Goal: Transaction & Acquisition: Purchase product/service

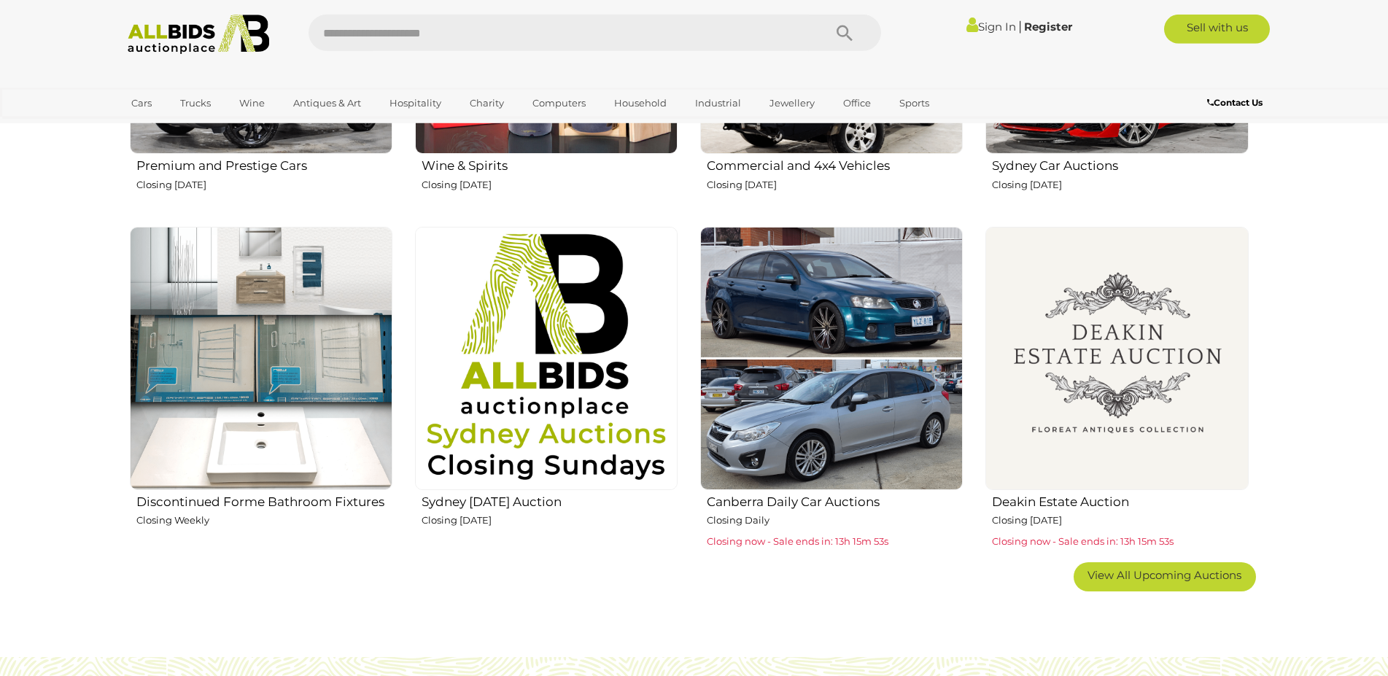
scroll to position [967, 0]
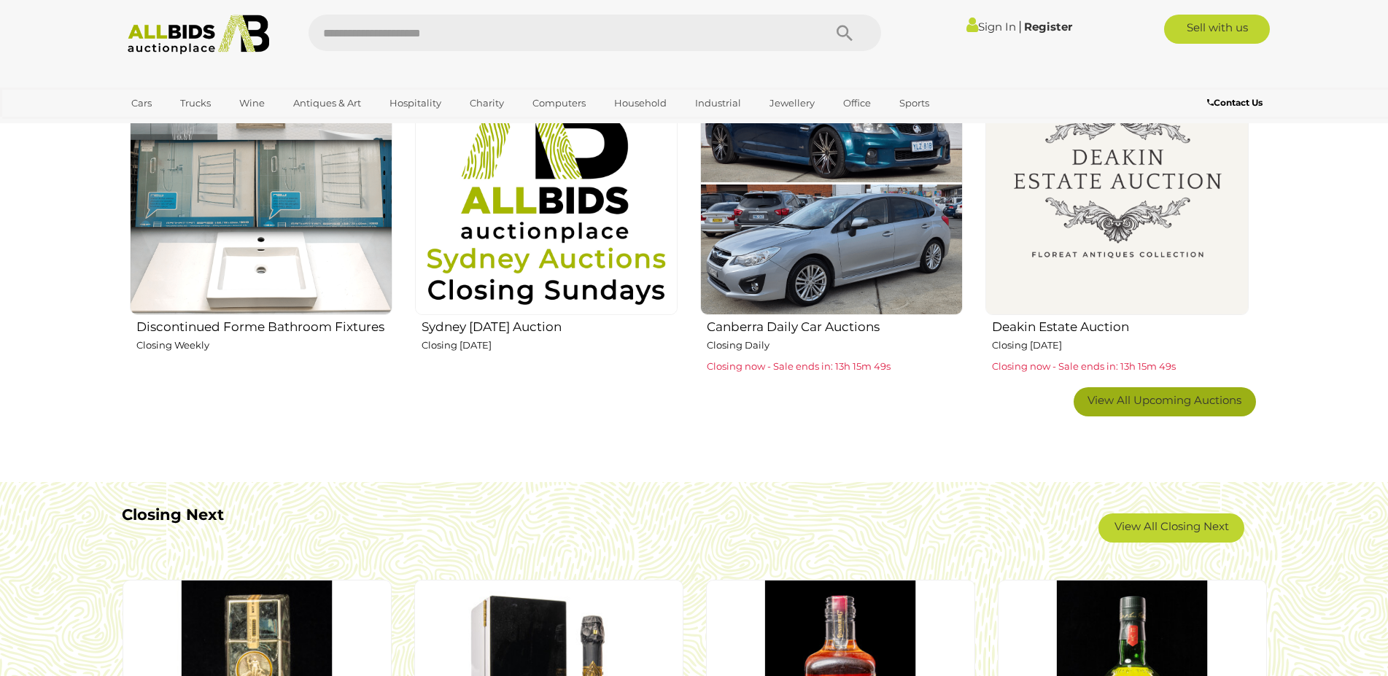
click at [1178, 404] on span "View All Upcoming Auctions" at bounding box center [1165, 400] width 154 height 14
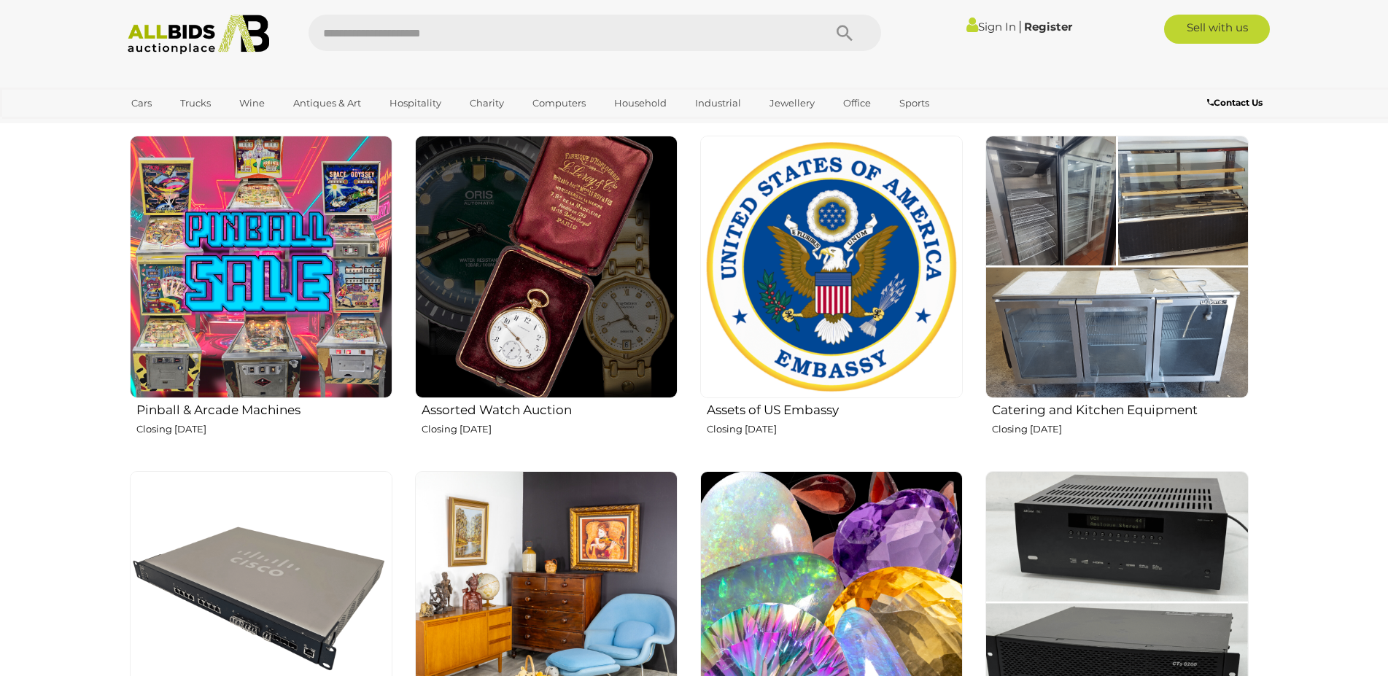
scroll to position [1563, 0]
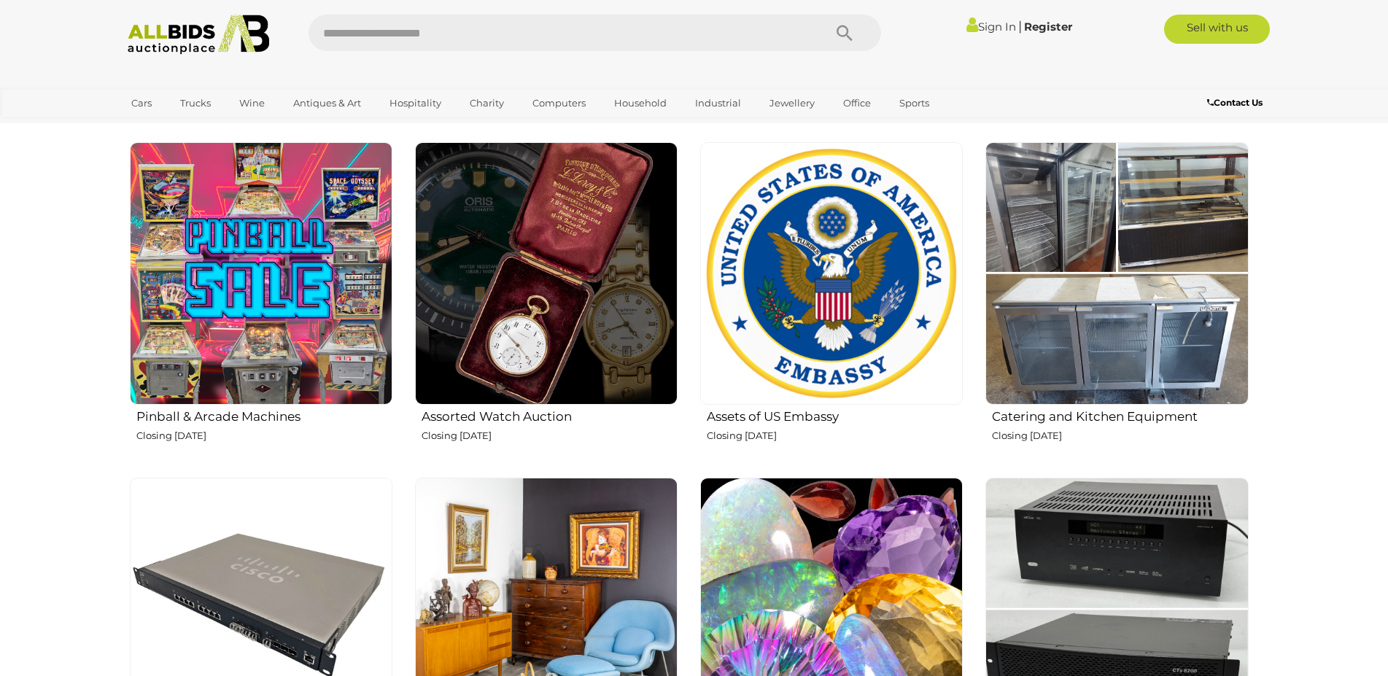
click at [1205, 326] on img at bounding box center [1117, 273] width 263 height 263
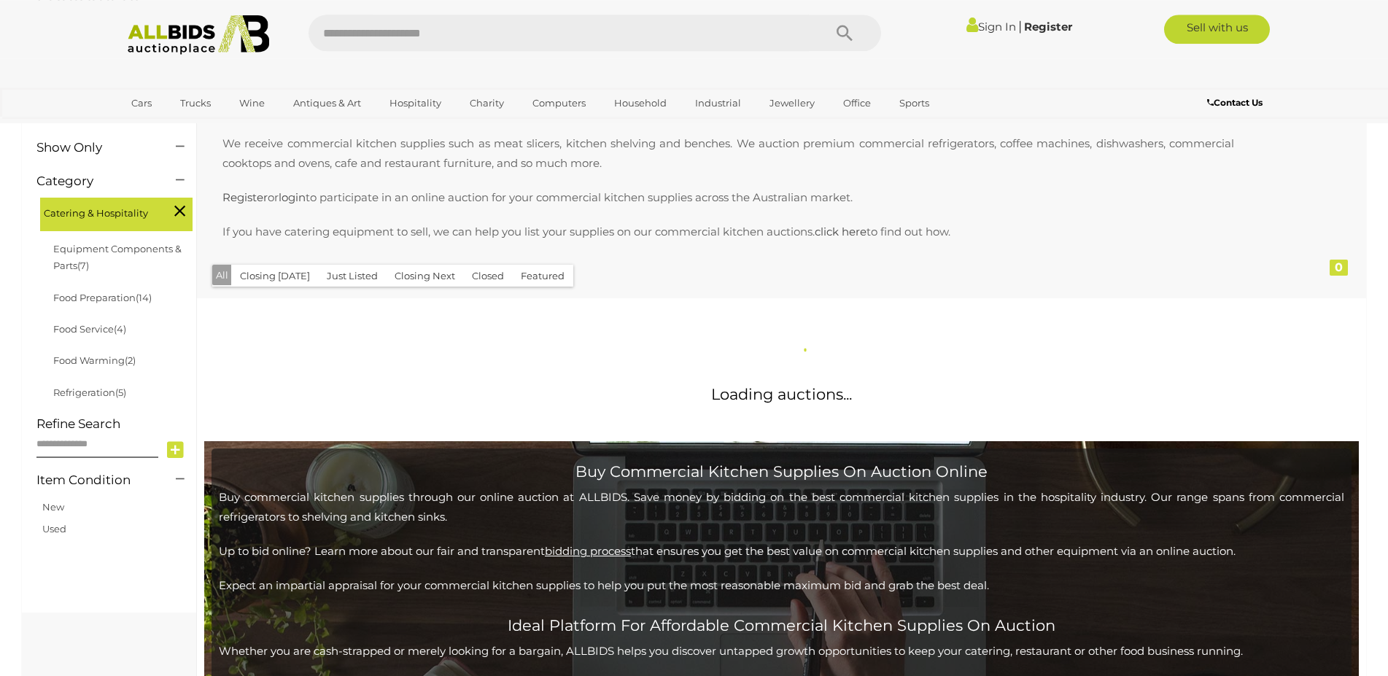
scroll to position [223, 0]
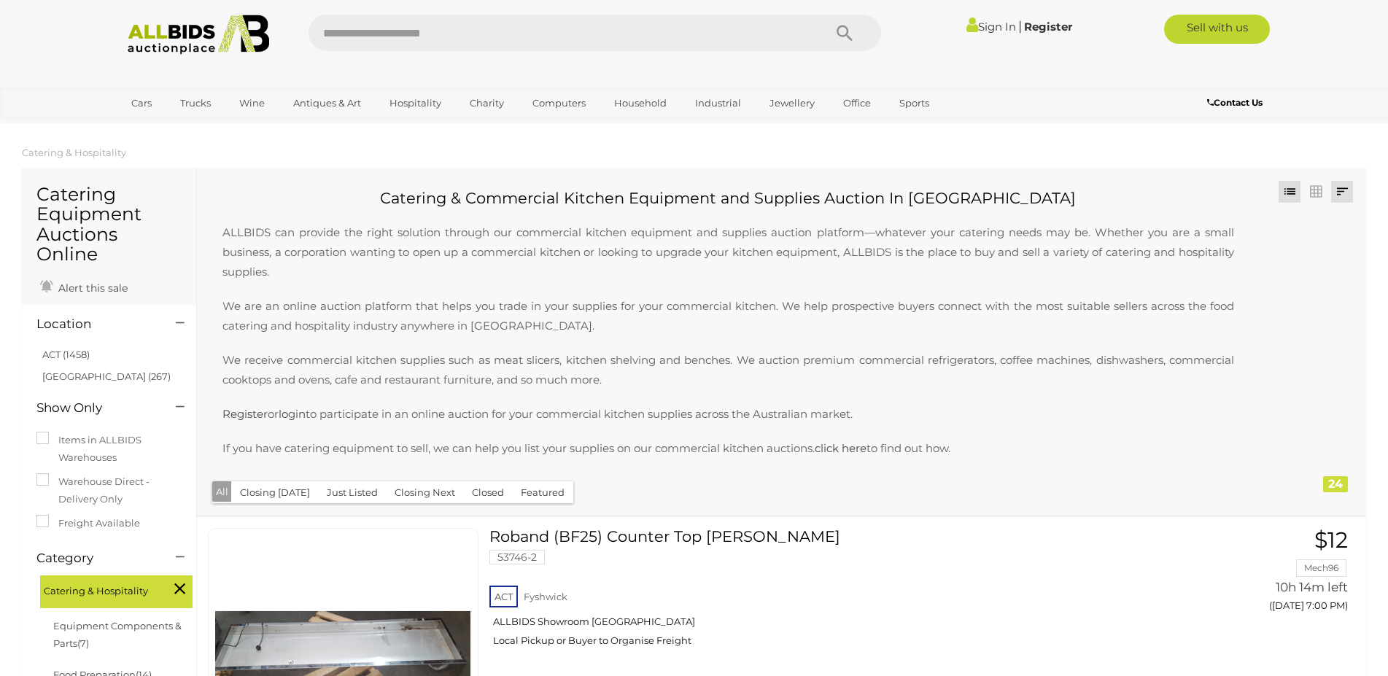
click at [1348, 188] on link at bounding box center [1343, 192] width 22 height 22
click at [1312, 308] on link "Highest Bid" at bounding box center [1245, 297] width 217 height 26
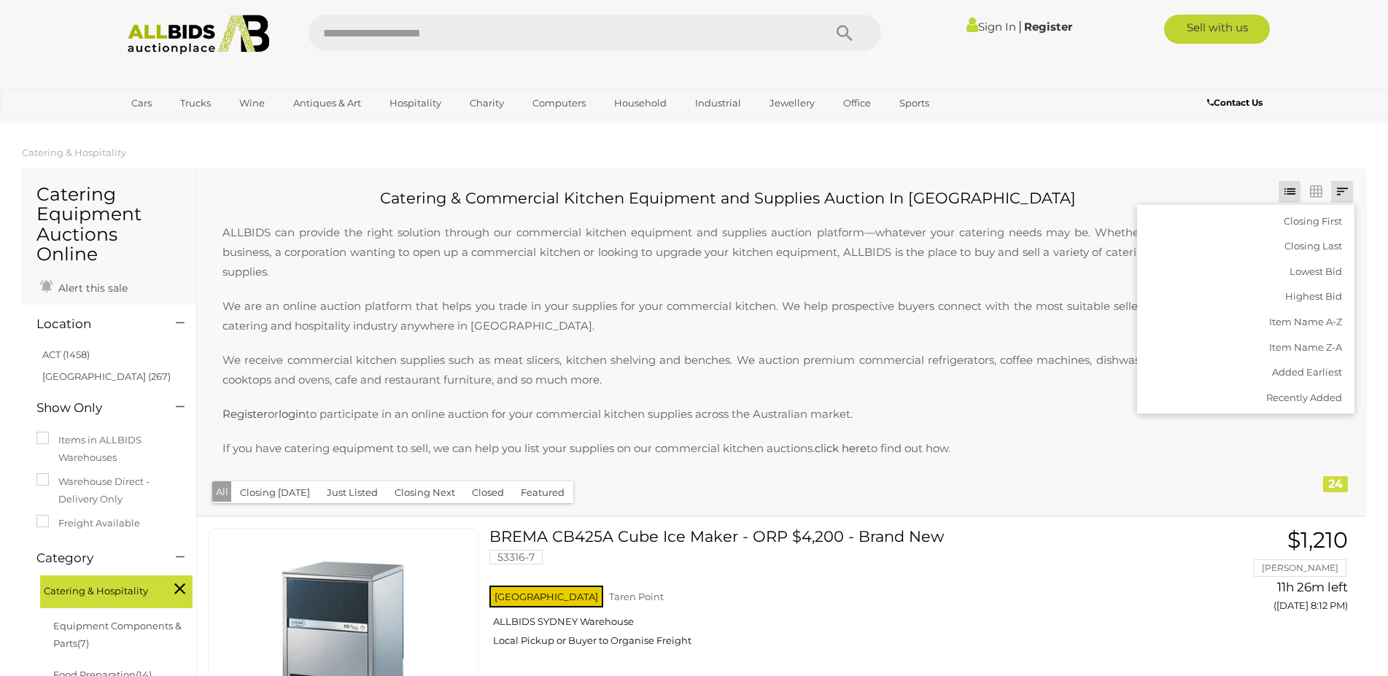
click at [1342, 199] on link at bounding box center [1343, 192] width 22 height 22
click at [1348, 188] on link at bounding box center [1343, 192] width 22 height 22
click at [1294, 306] on link "Highest Bid" at bounding box center [1245, 297] width 217 height 26
click at [1342, 194] on link at bounding box center [1343, 192] width 22 height 22
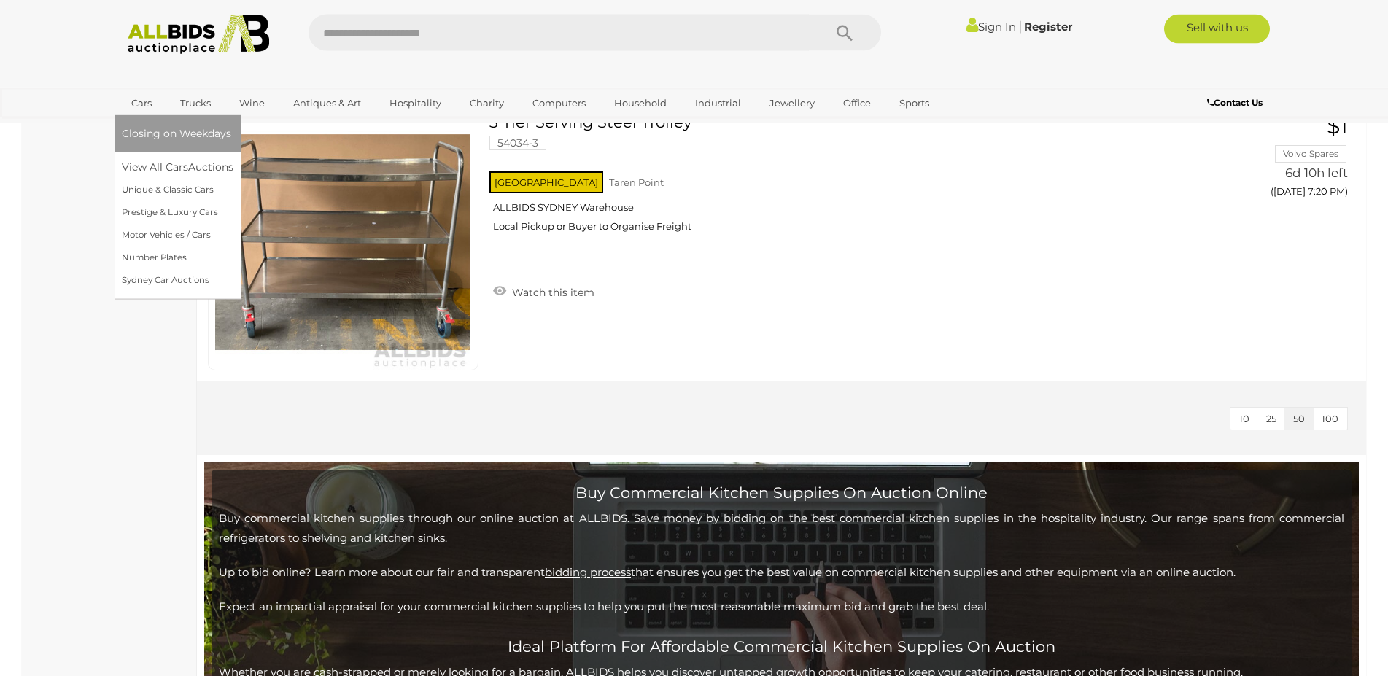
scroll to position [6772, 0]
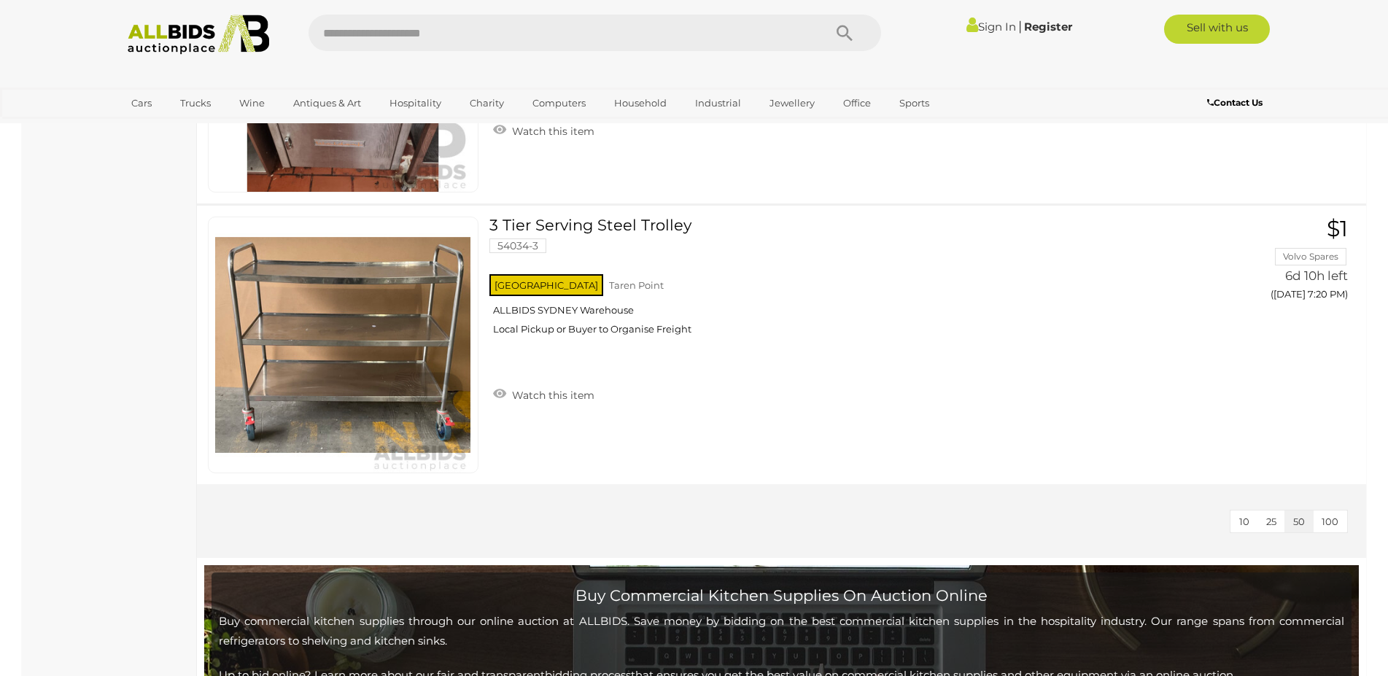
click at [199, 25] on img at bounding box center [199, 35] width 158 height 40
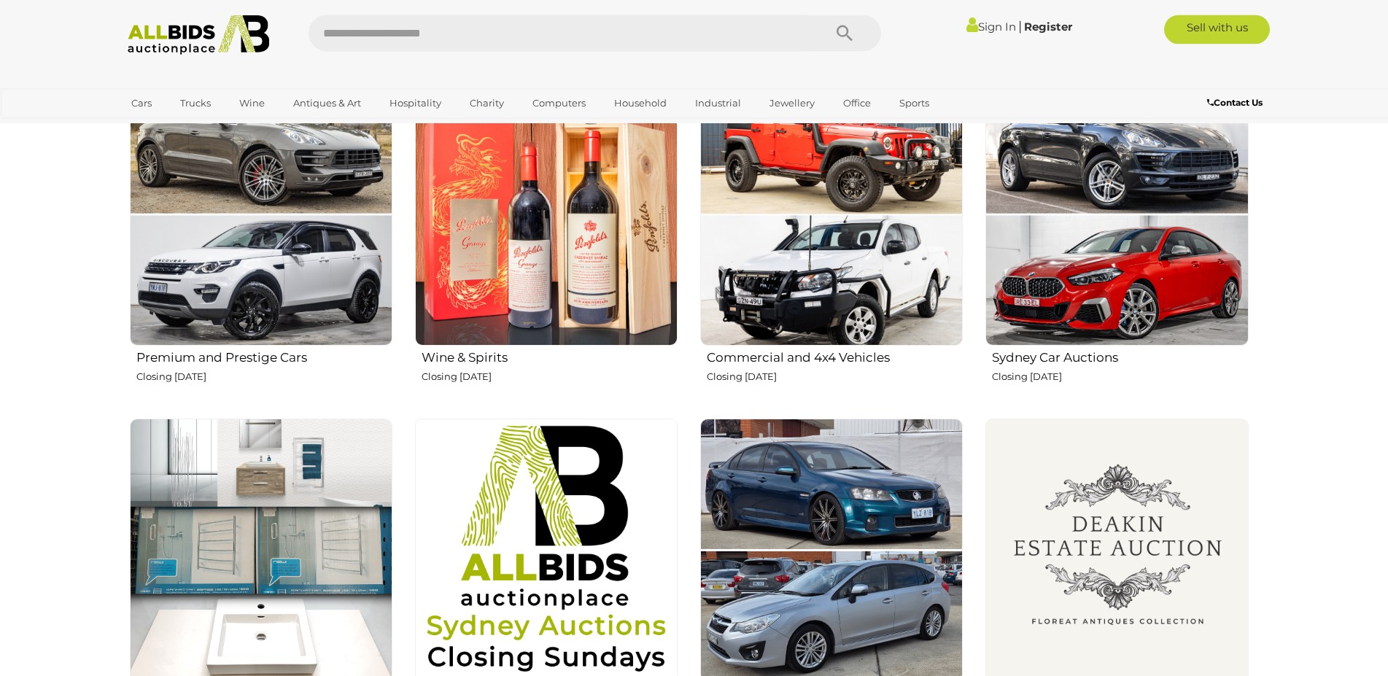
scroll to position [521, 0]
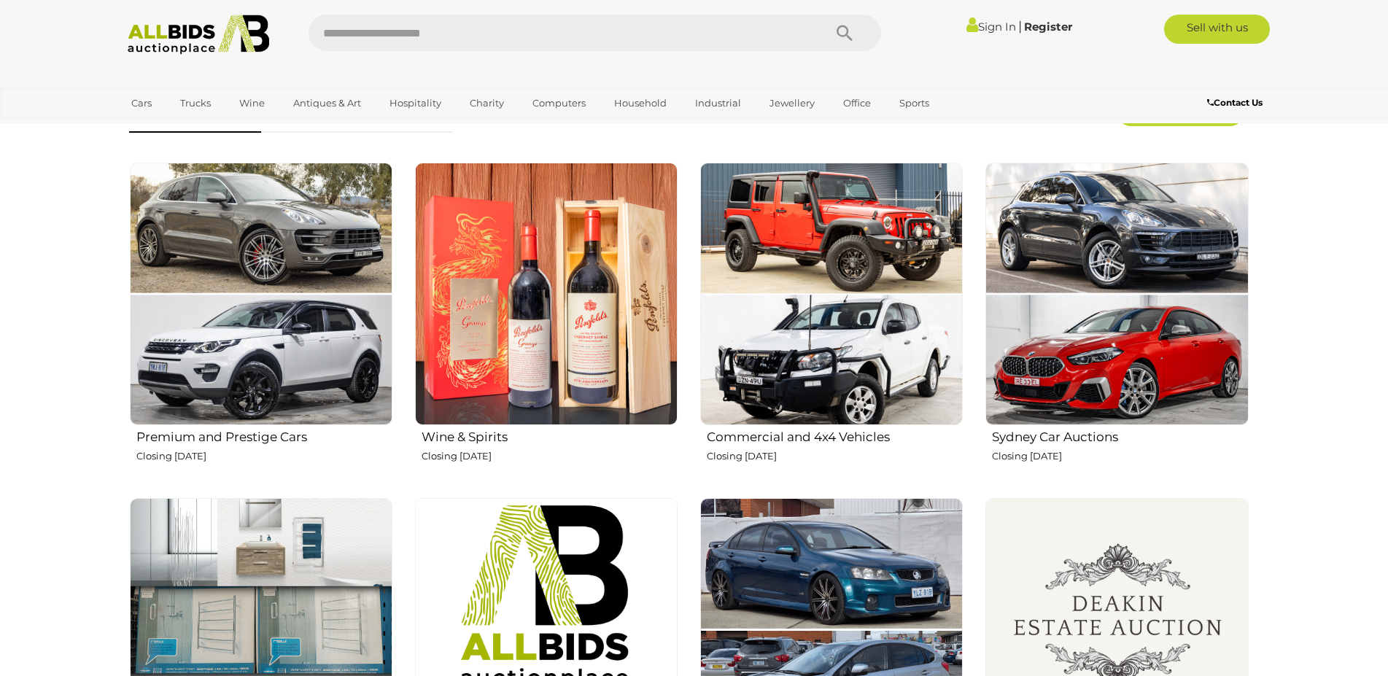
click at [522, 317] on img at bounding box center [546, 294] width 263 height 263
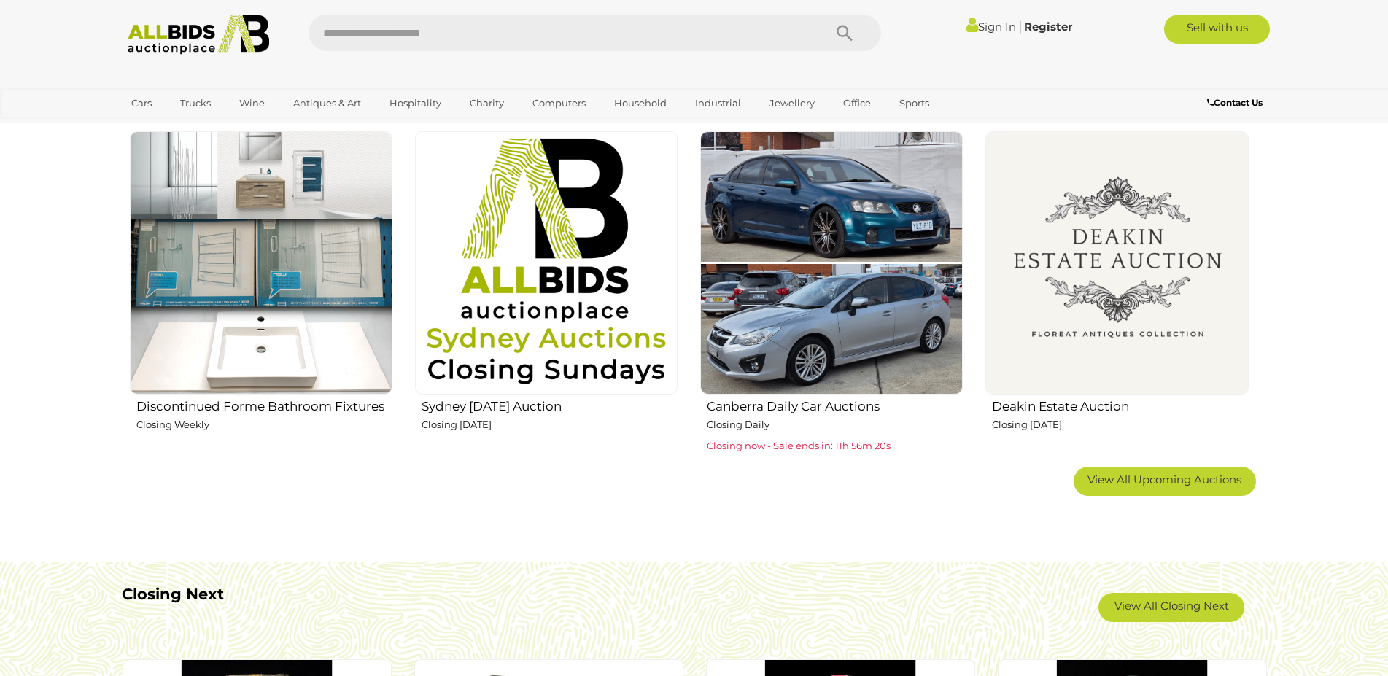
scroll to position [1042, 0]
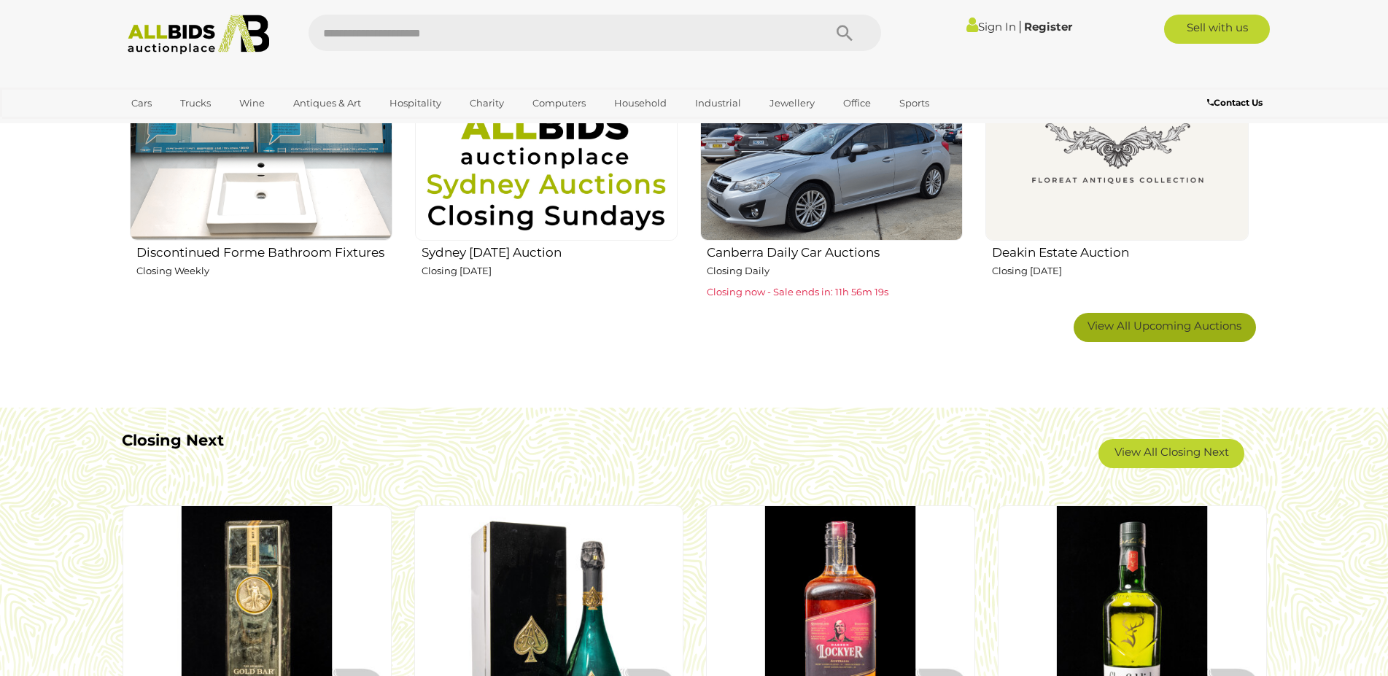
click at [1146, 327] on span "View All Upcoming Auctions" at bounding box center [1165, 326] width 154 height 14
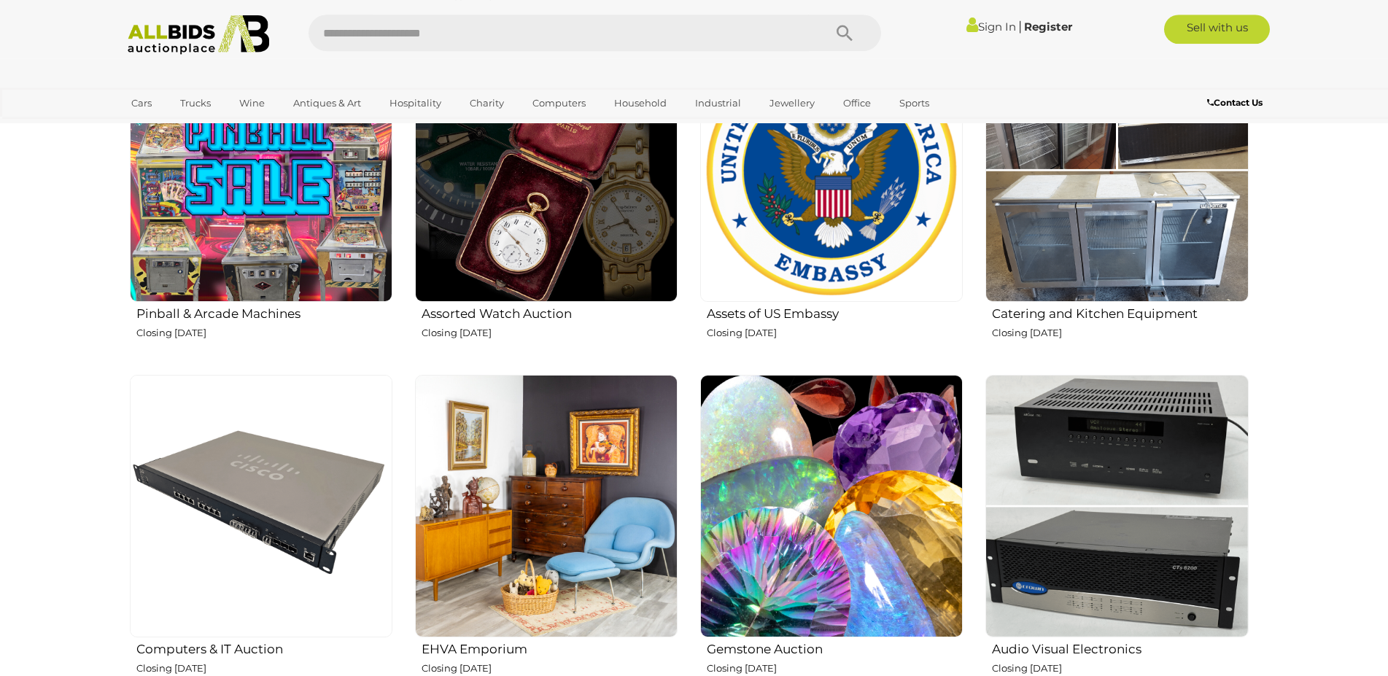
scroll to position [1563, 0]
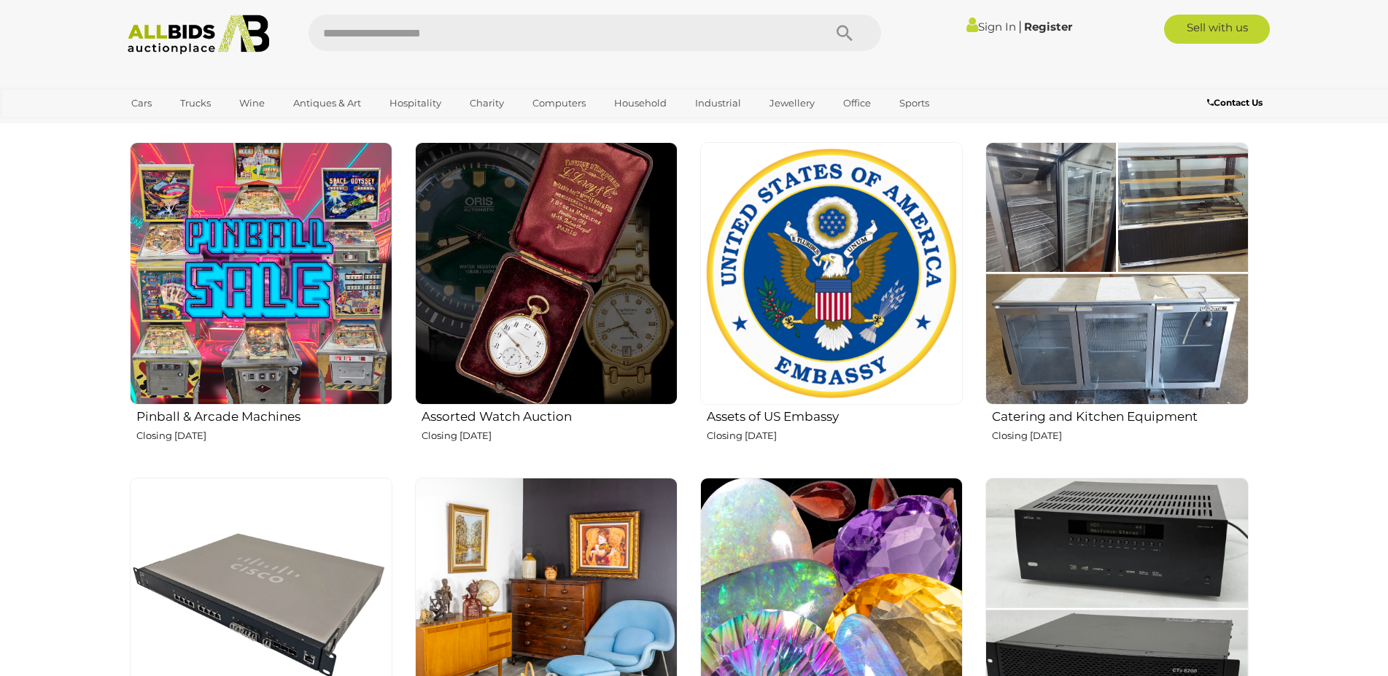
click at [1198, 282] on img at bounding box center [1117, 273] width 263 height 263
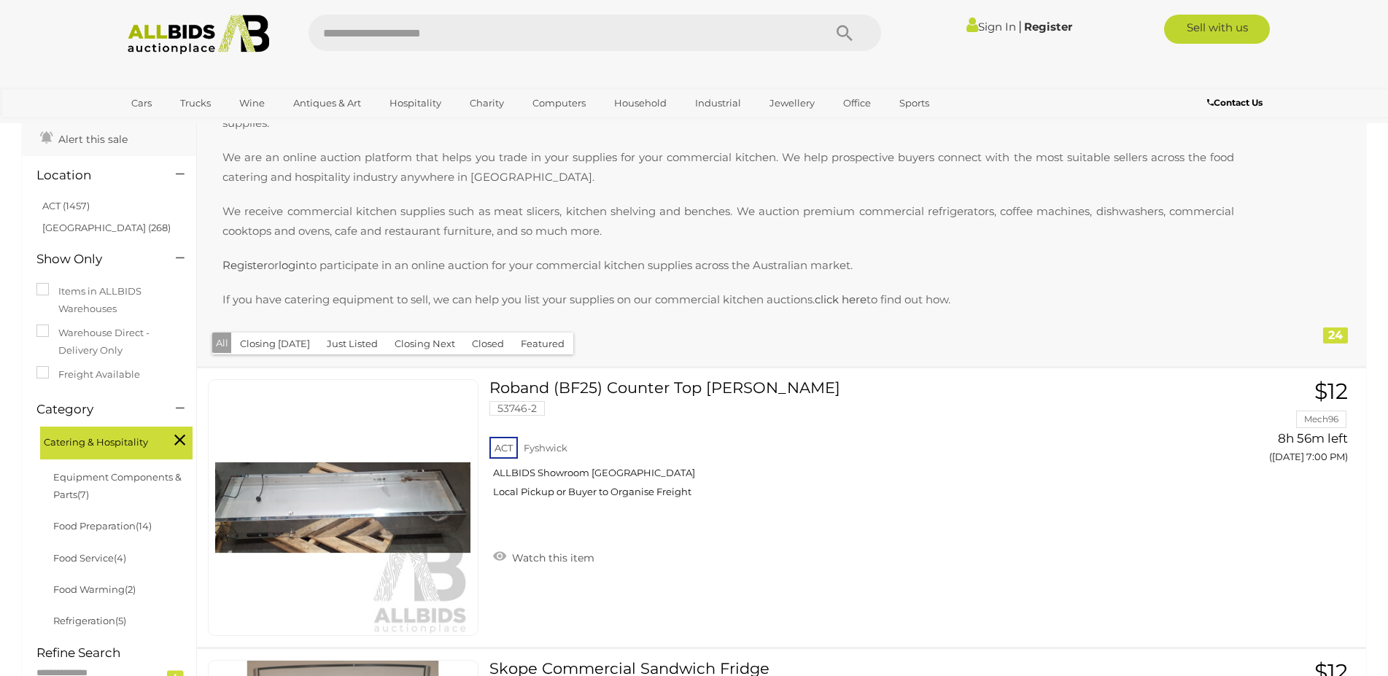
scroll to position [223, 0]
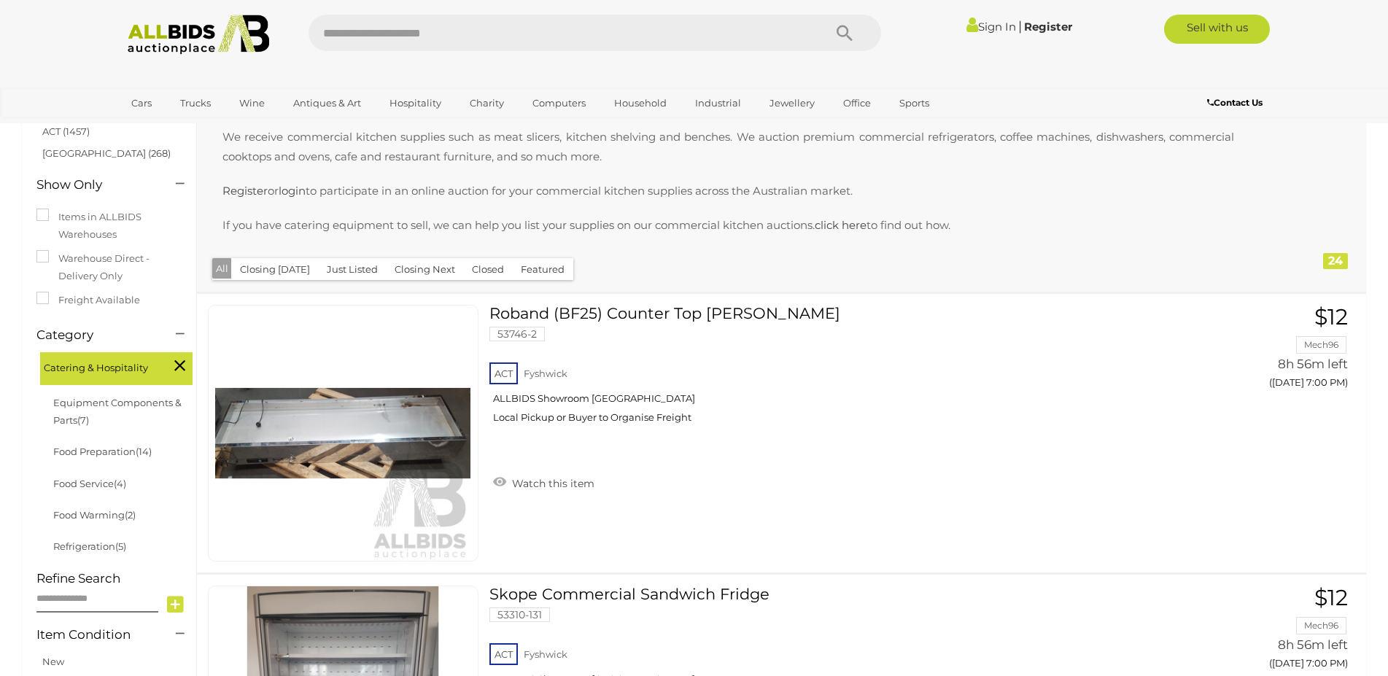
click at [552, 276] on button "Featured" at bounding box center [542, 269] width 61 height 23
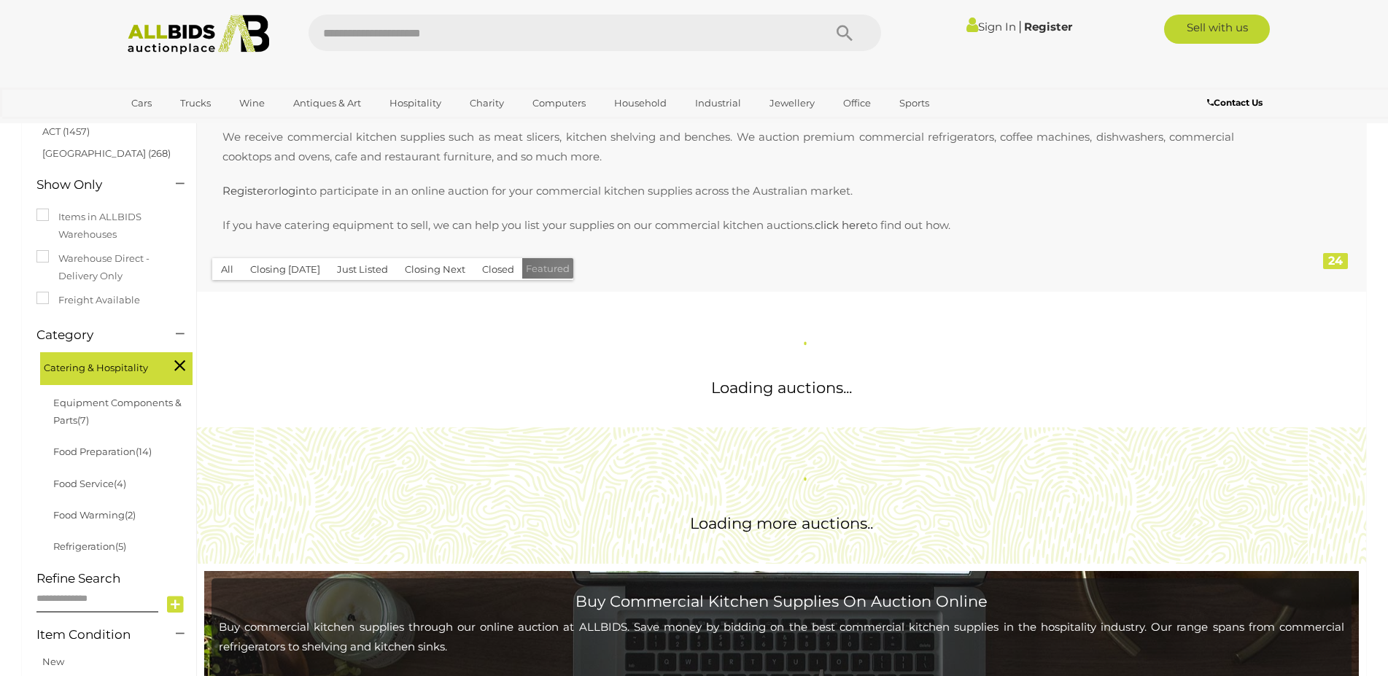
scroll to position [0, 0]
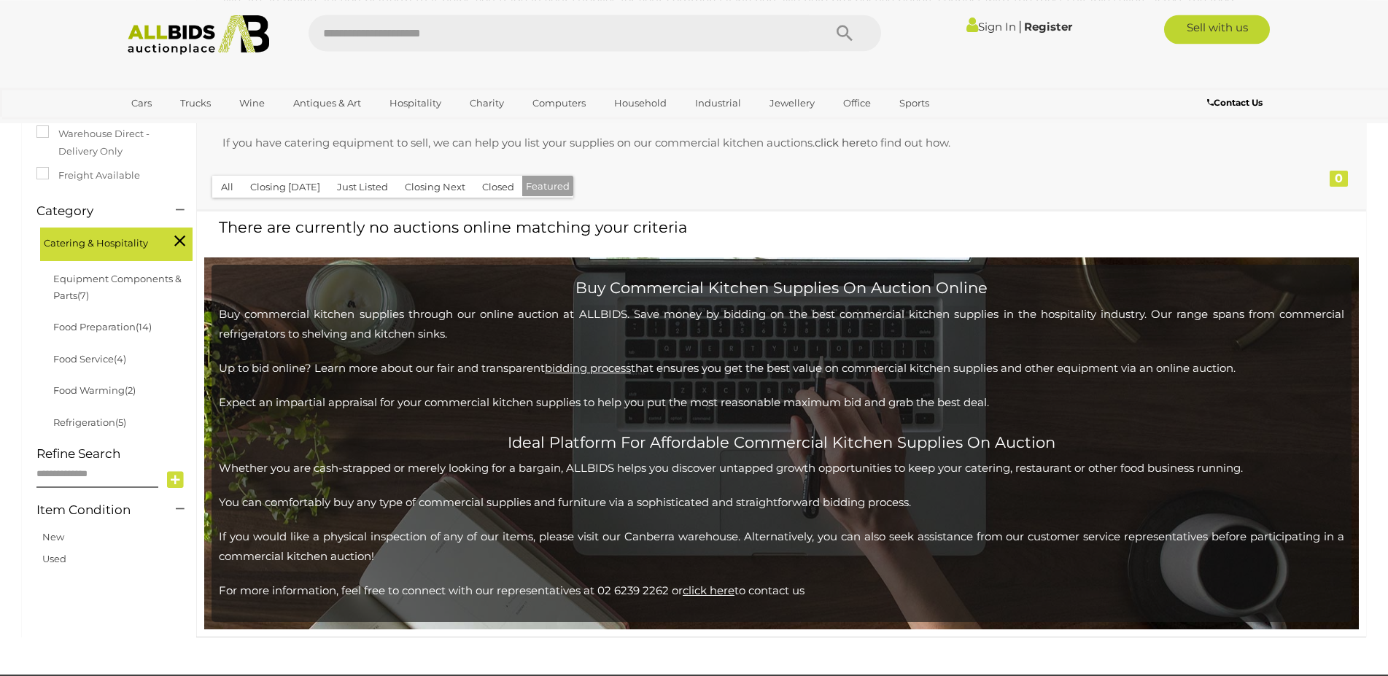
scroll to position [305, 0]
click at [498, 192] on button "Closed" at bounding box center [499, 188] width 50 height 23
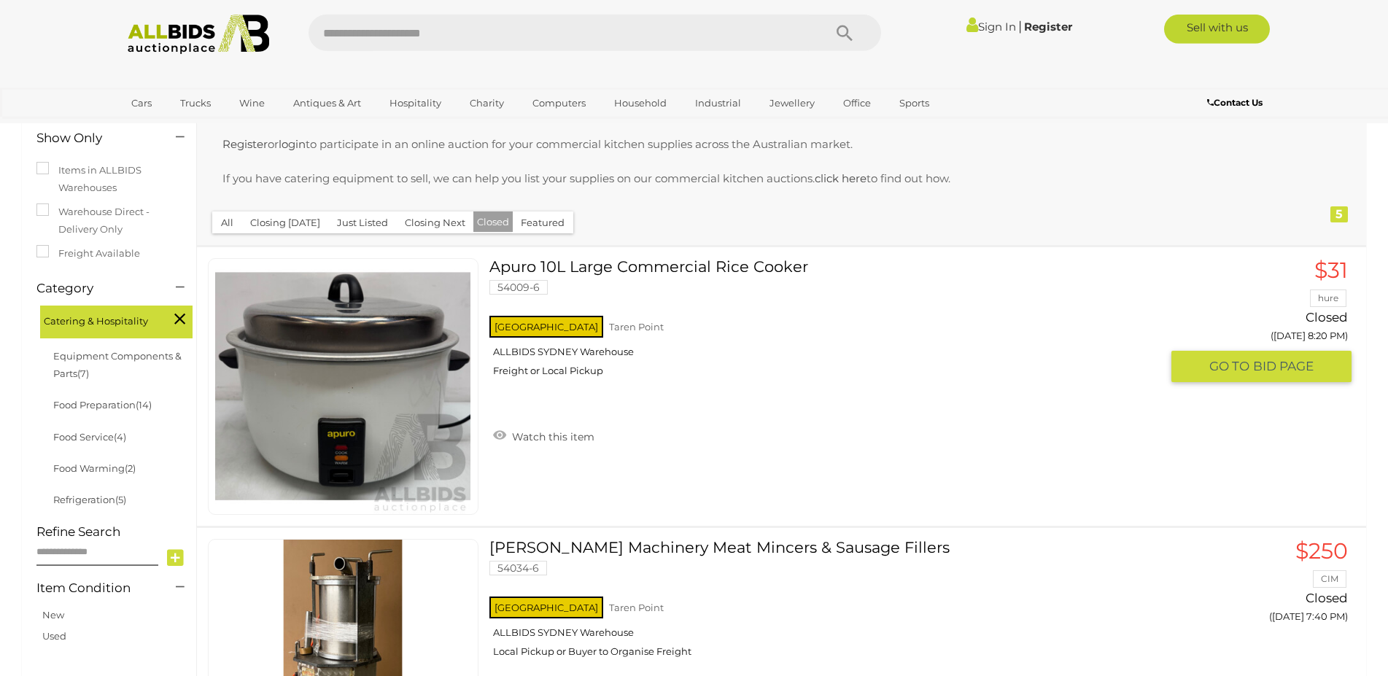
scroll to position [298, 0]
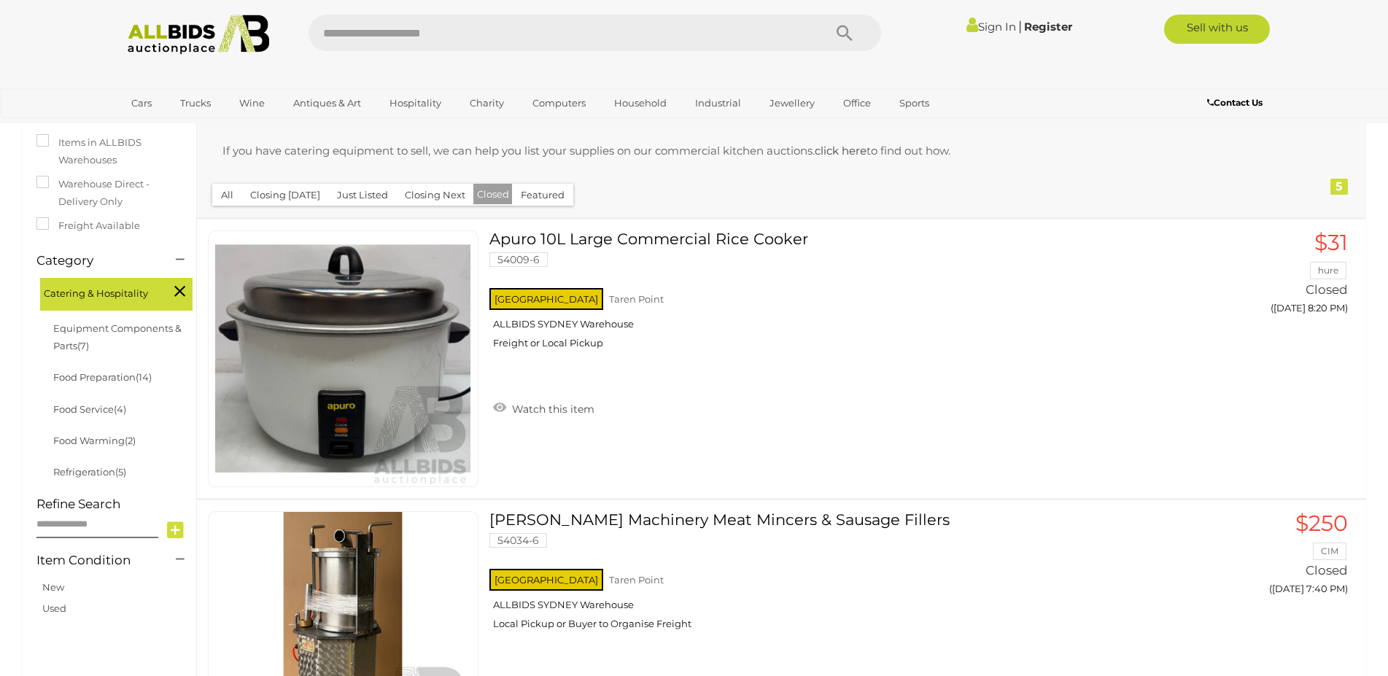
click at [233, 196] on button "All" at bounding box center [227, 195] width 30 height 23
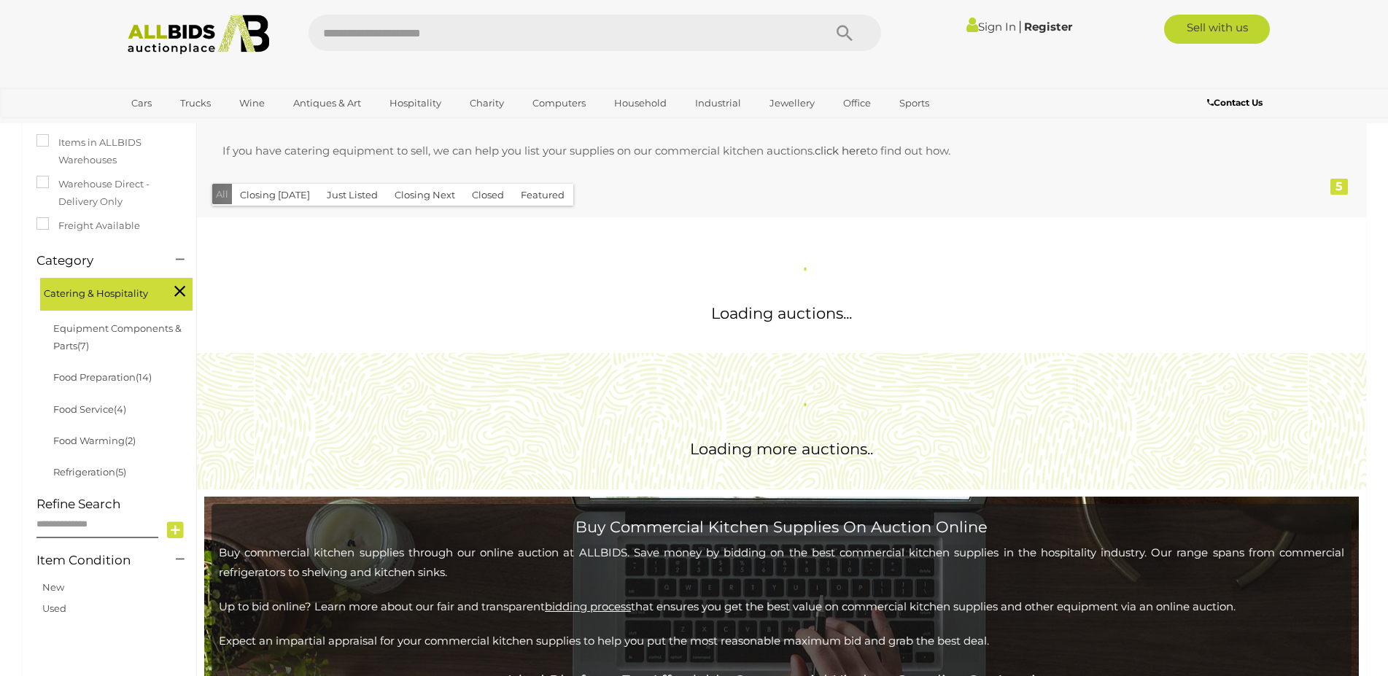
scroll to position [0, 0]
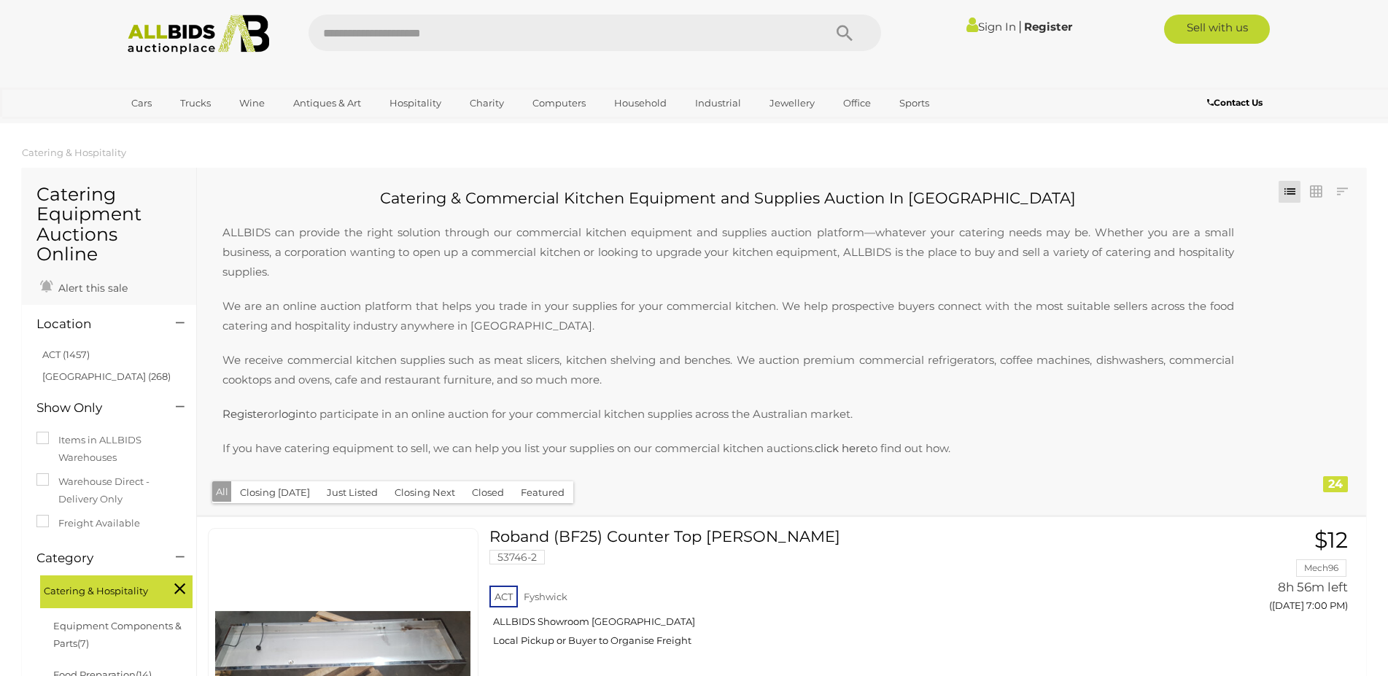
click at [206, 5] on div "Sign In |" at bounding box center [694, 29] width 1388 height 58
click at [196, 19] on img at bounding box center [199, 35] width 158 height 40
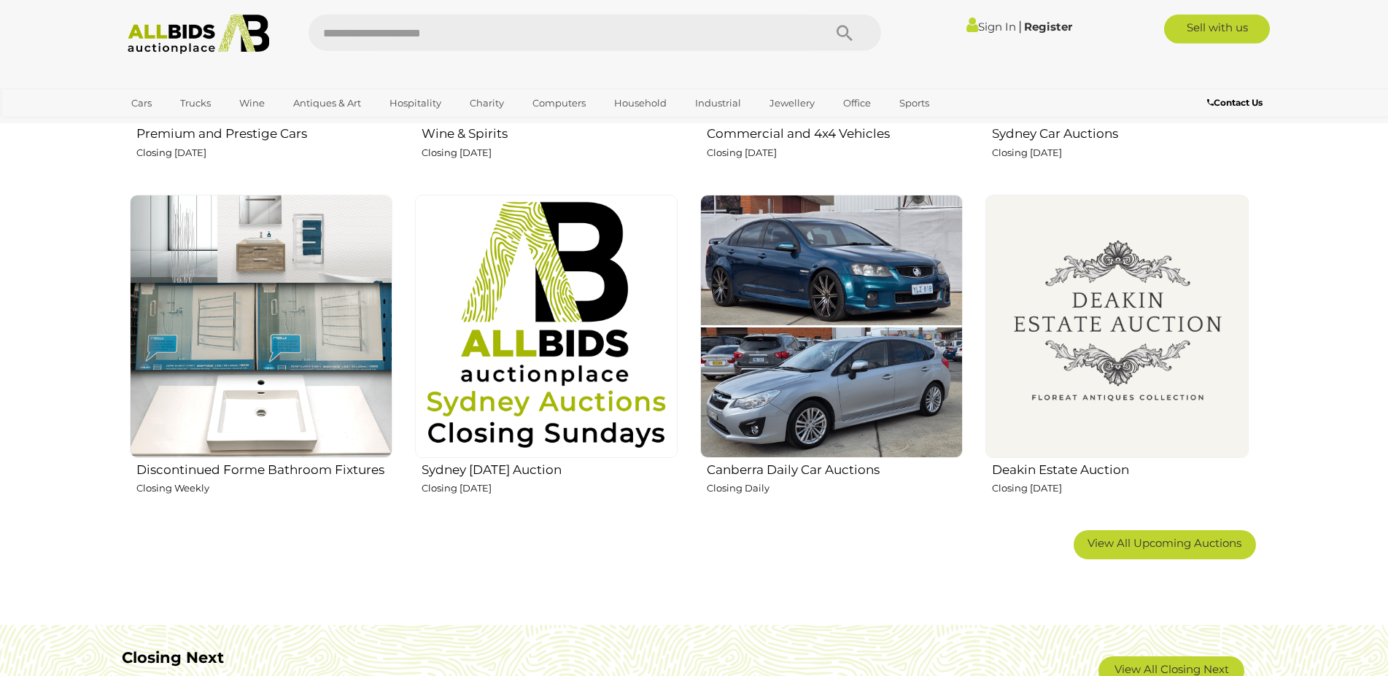
scroll to position [882, 0]
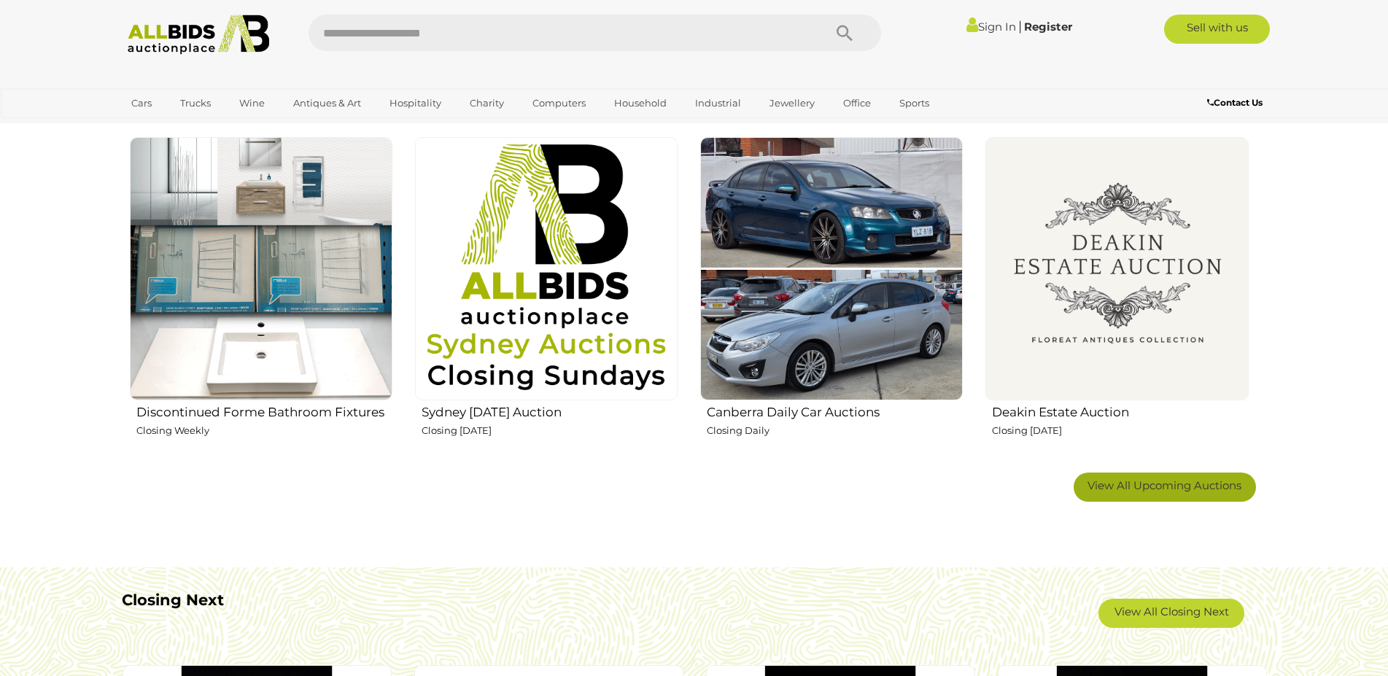
click at [1128, 496] on link "View All Upcoming Auctions" at bounding box center [1165, 487] width 182 height 29
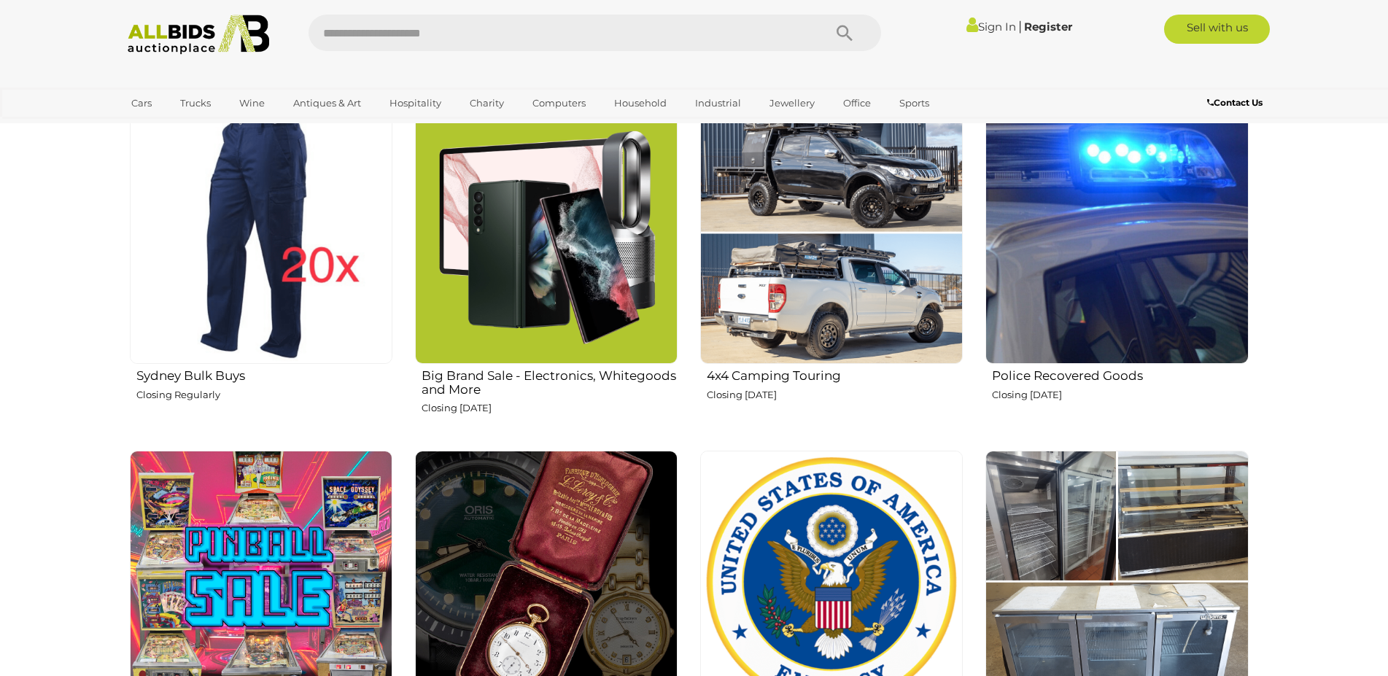
scroll to position [1552, 0]
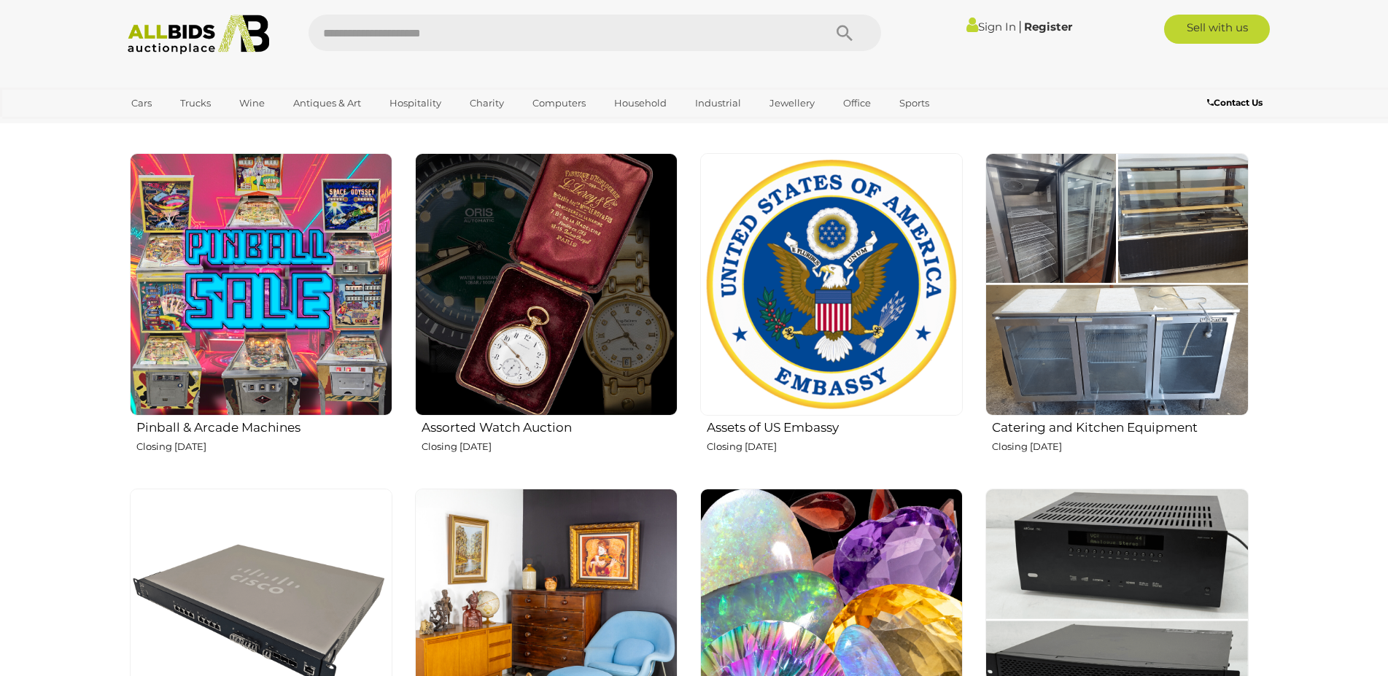
click at [1101, 313] on img at bounding box center [1117, 284] width 263 height 263
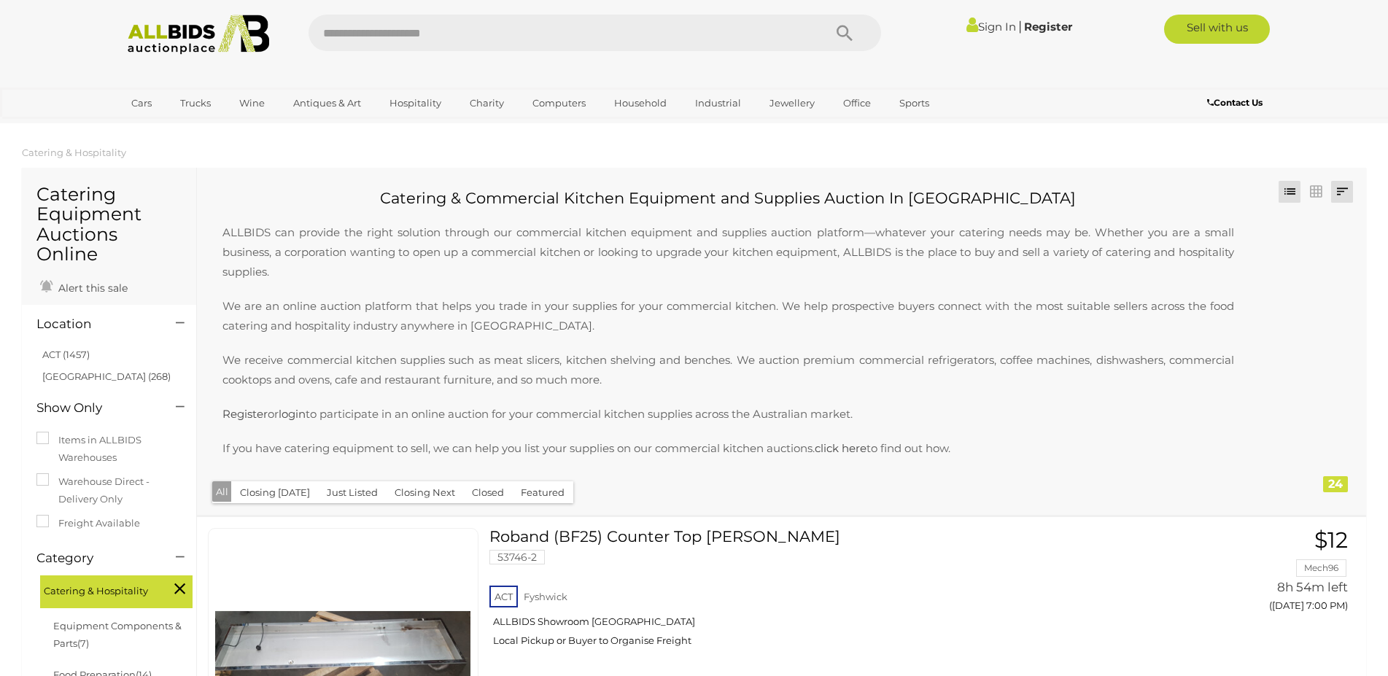
click at [1353, 195] on link at bounding box center [1343, 192] width 22 height 22
click at [1310, 301] on link "Highest Bid" at bounding box center [1245, 297] width 217 height 26
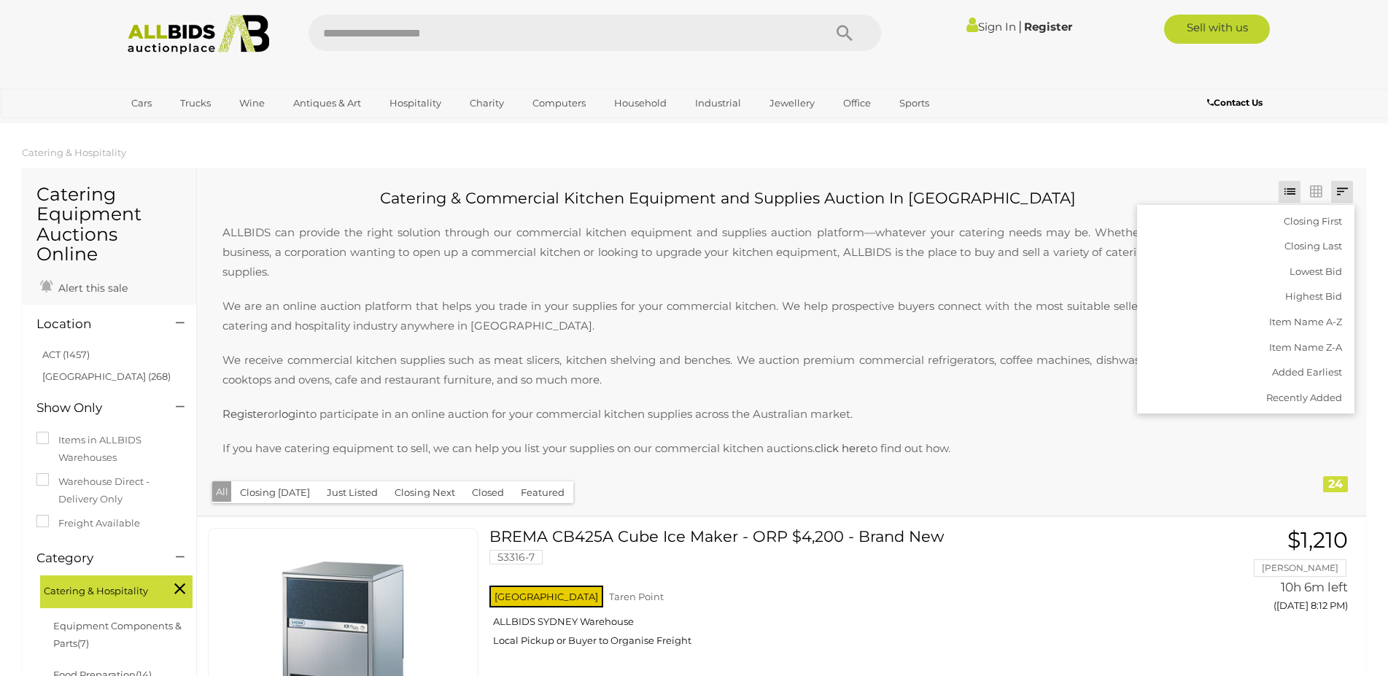
click at [492, 26] on input "text" at bounding box center [559, 33] width 501 height 36
type input "*"
type input "****"
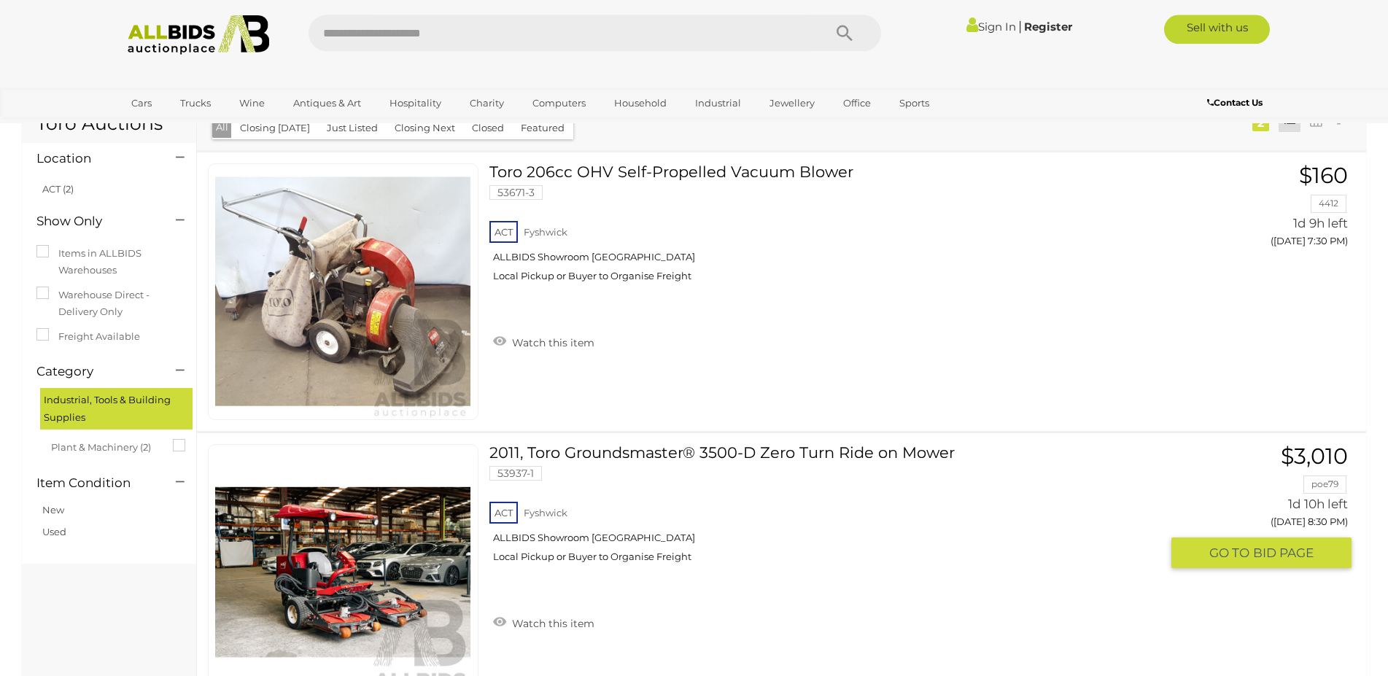
scroll to position [74, 0]
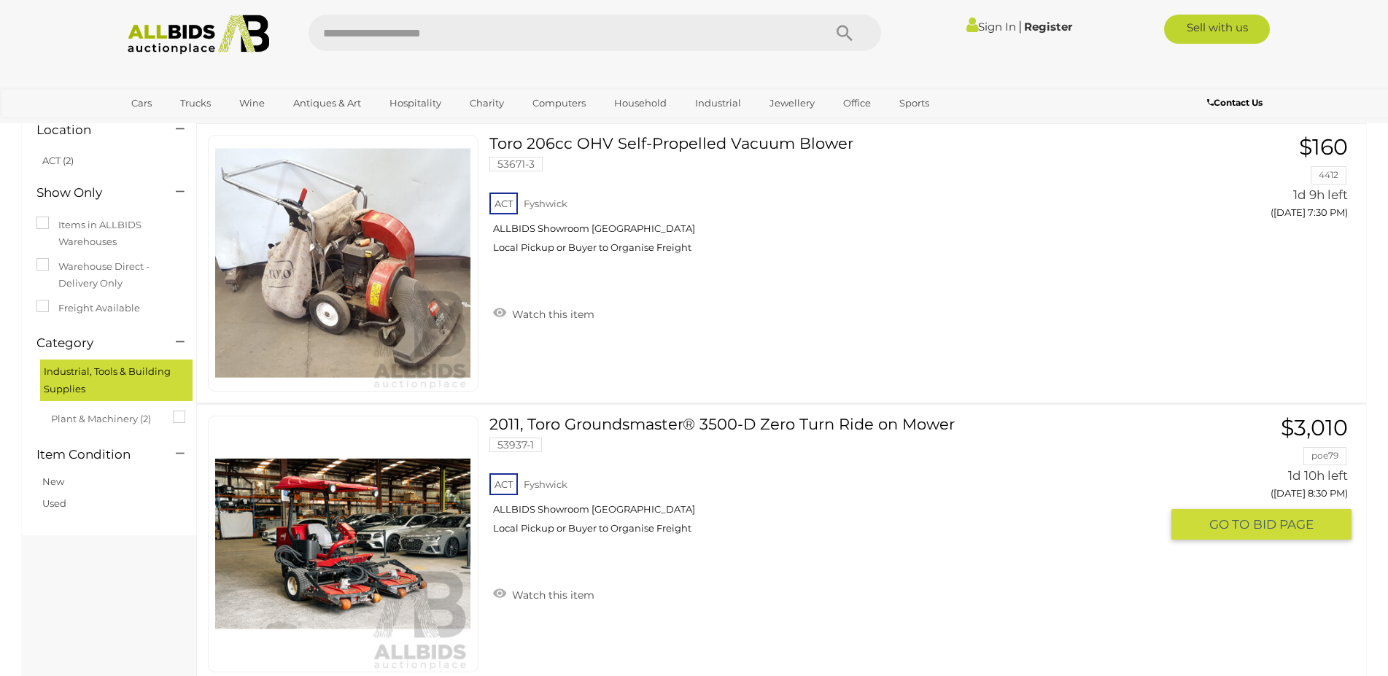
click at [366, 496] on link at bounding box center [343, 544] width 271 height 257
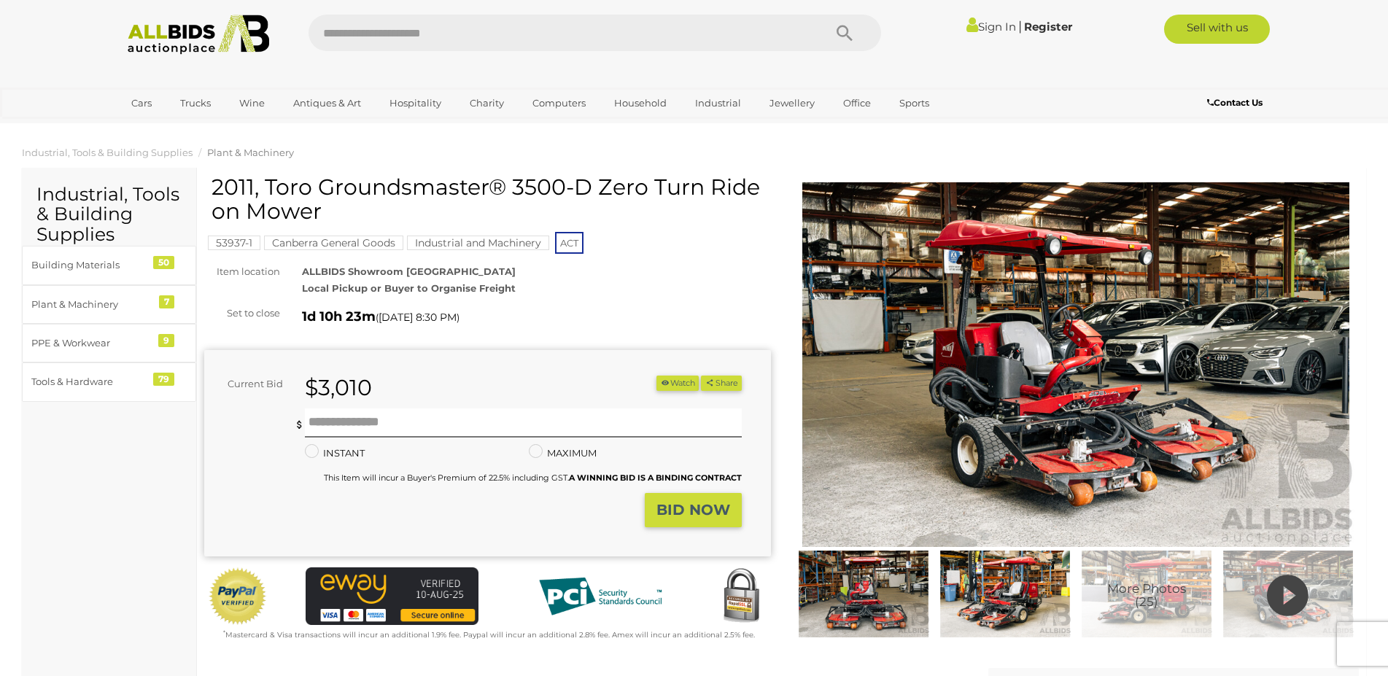
click at [249, 49] on img at bounding box center [199, 35] width 158 height 40
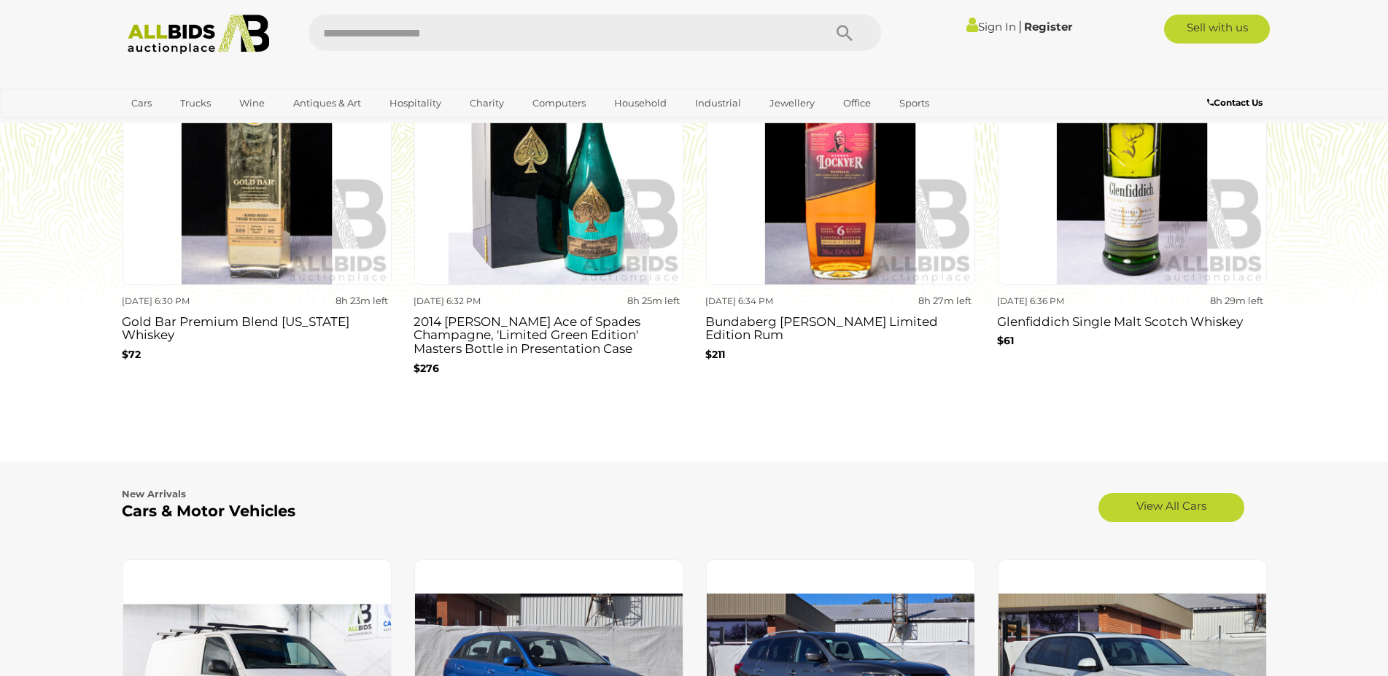
scroll to position [1414, 0]
